Goal: Obtain resource: Download file/media

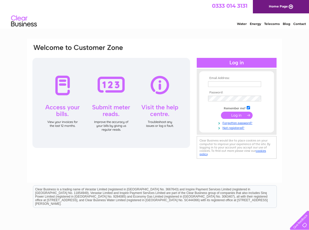
type input "wevivers@gmail.com"
click at [237, 116] on input "submit" at bounding box center [237, 115] width 32 height 7
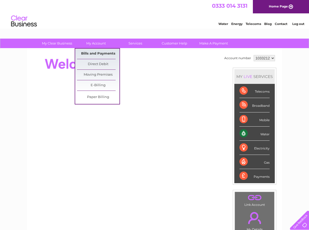
click at [100, 53] on link "Bills and Payments" at bounding box center [98, 54] width 43 height 10
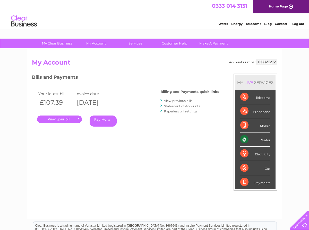
click at [180, 101] on link "View previous bills" at bounding box center [178, 101] width 28 height 4
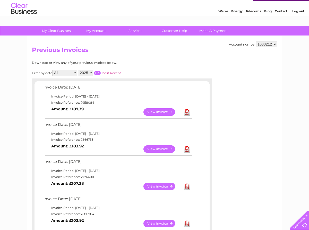
scroll to position [13, 0]
click at [188, 188] on link "Download" at bounding box center [187, 186] width 6 height 7
click at [187, 150] on link "Download" at bounding box center [187, 148] width 6 height 7
click at [188, 113] on link "Download" at bounding box center [187, 111] width 6 height 7
click at [298, 11] on link "Log out" at bounding box center [298, 11] width 12 height 4
